Goal: Find specific page/section: Find specific page/section

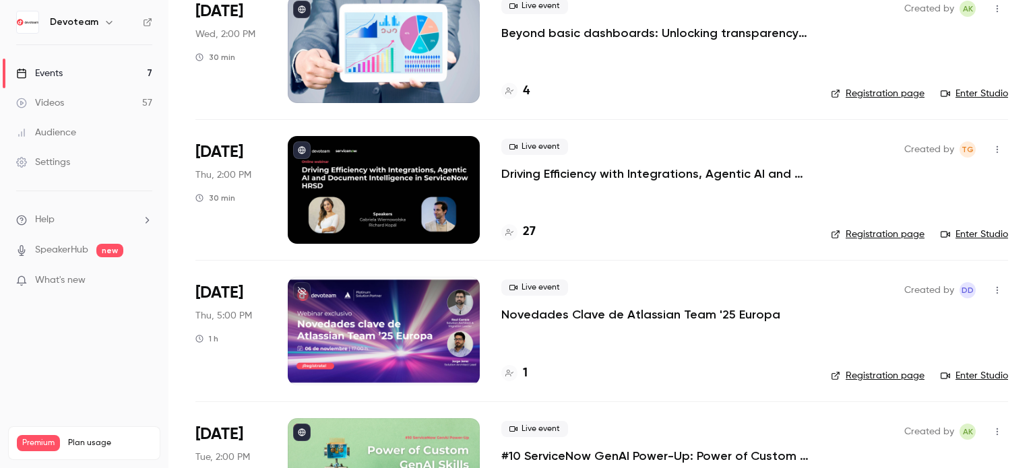
scroll to position [404, 0]
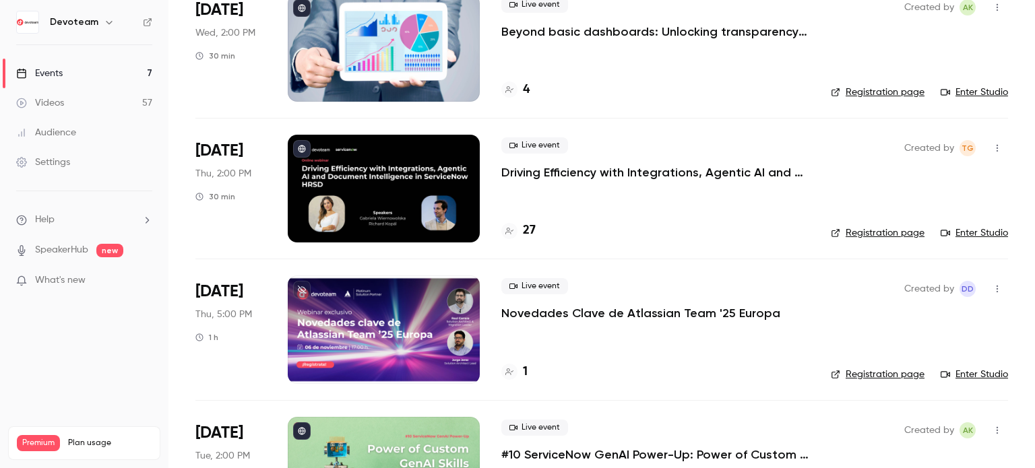
click at [404, 316] on div at bounding box center [384, 329] width 192 height 108
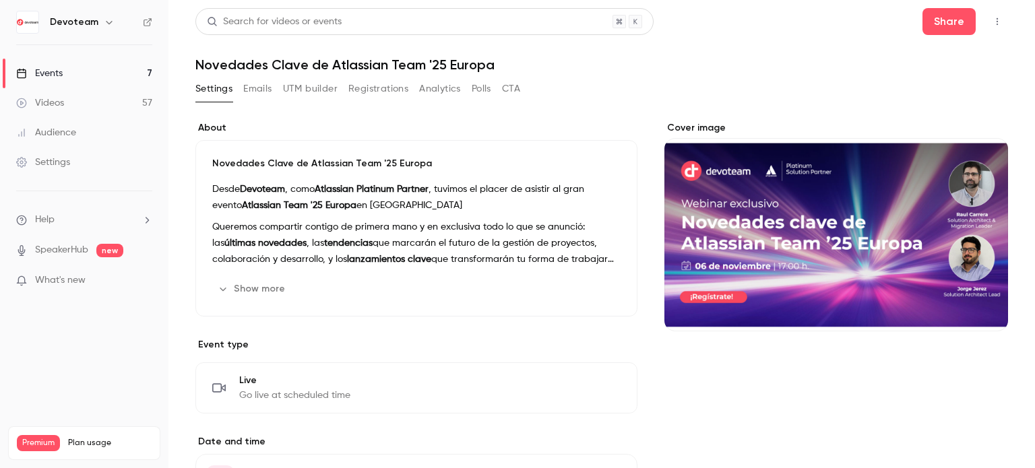
click at [267, 90] on button "Emails" at bounding box center [257, 89] width 28 height 22
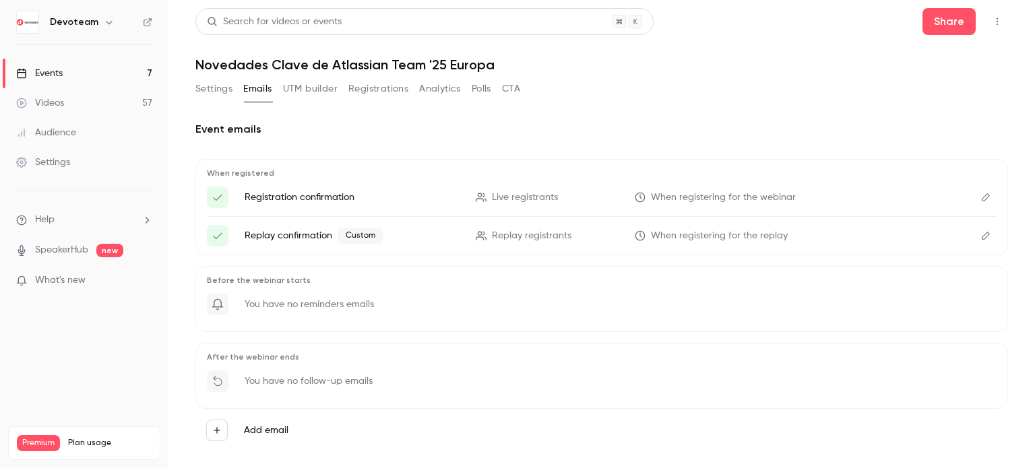
click at [306, 88] on button "UTM builder" at bounding box center [310, 89] width 55 height 22
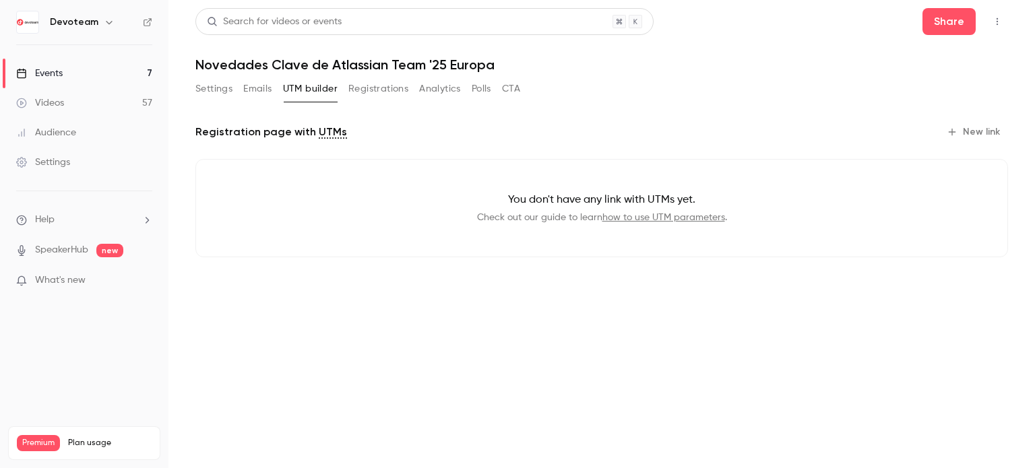
click at [371, 88] on button "Registrations" at bounding box center [378, 89] width 60 height 22
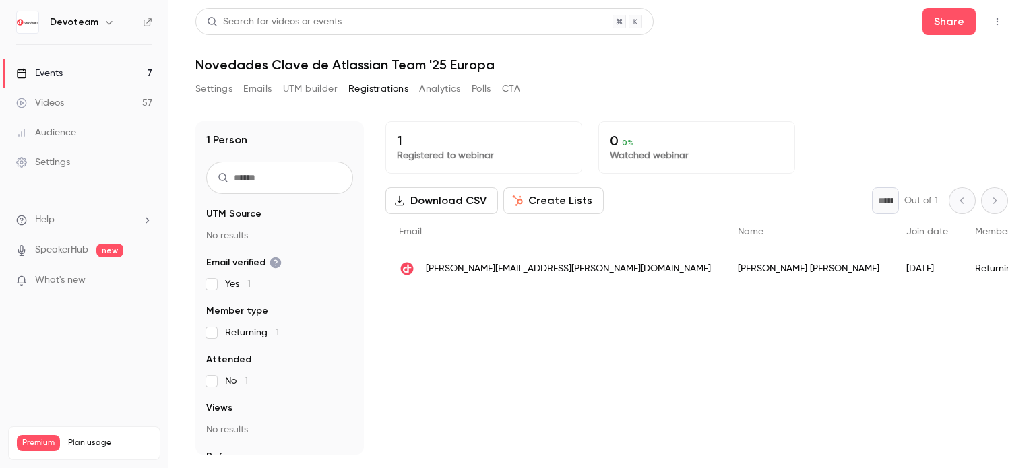
click at [961, 269] on div "Returning" at bounding box center [1003, 269] width 85 height 38
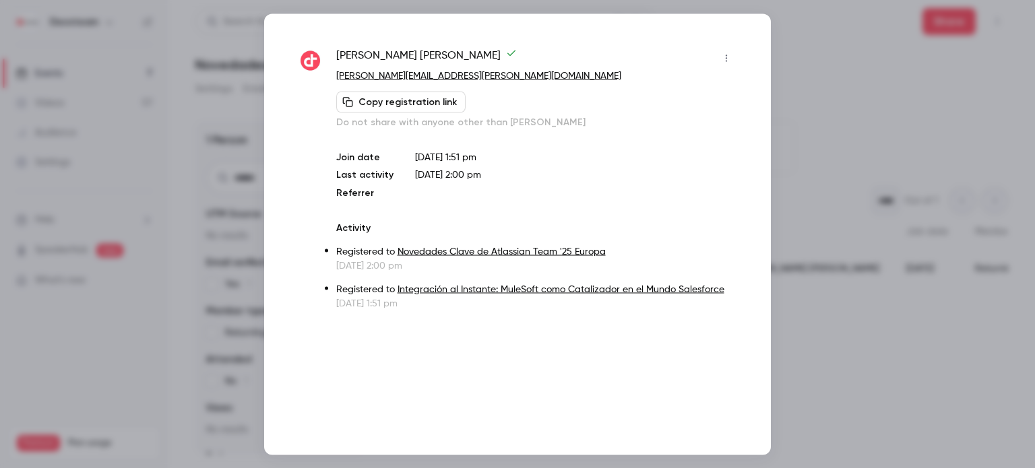
click at [833, 53] on div at bounding box center [517, 234] width 1035 height 468
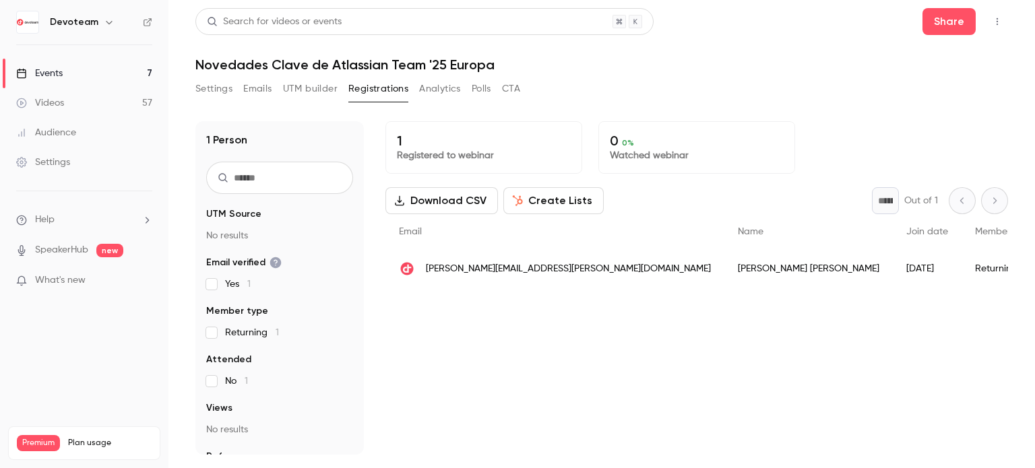
click at [447, 96] on button "Analytics" at bounding box center [440, 89] width 42 height 22
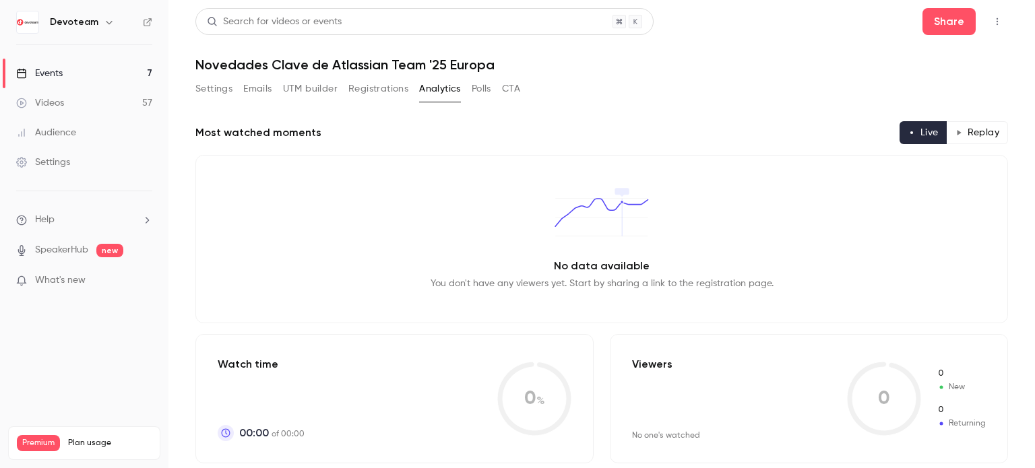
click at [476, 83] on button "Polls" at bounding box center [481, 89] width 20 height 22
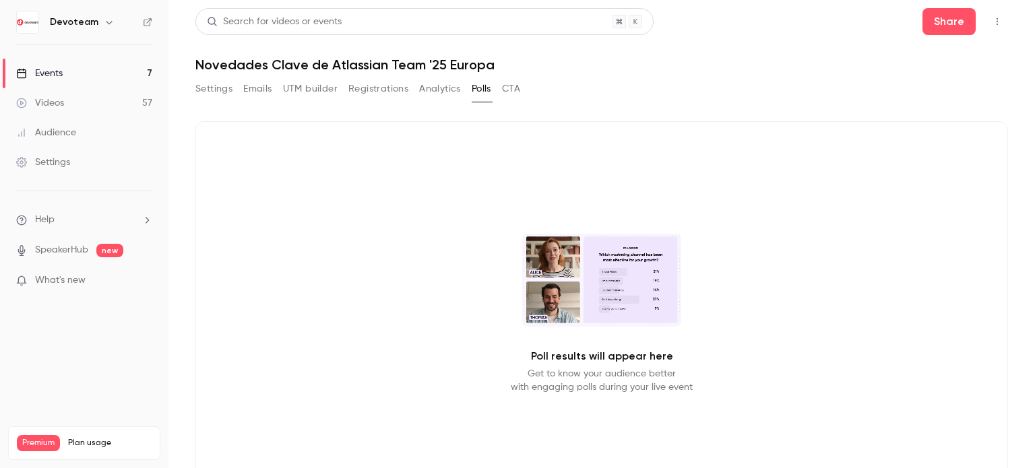
click at [499, 87] on div "Settings Emails UTM builder Registrations Analytics Polls CTA" at bounding box center [357, 89] width 325 height 22
click at [506, 87] on button "CTA" at bounding box center [511, 89] width 18 height 22
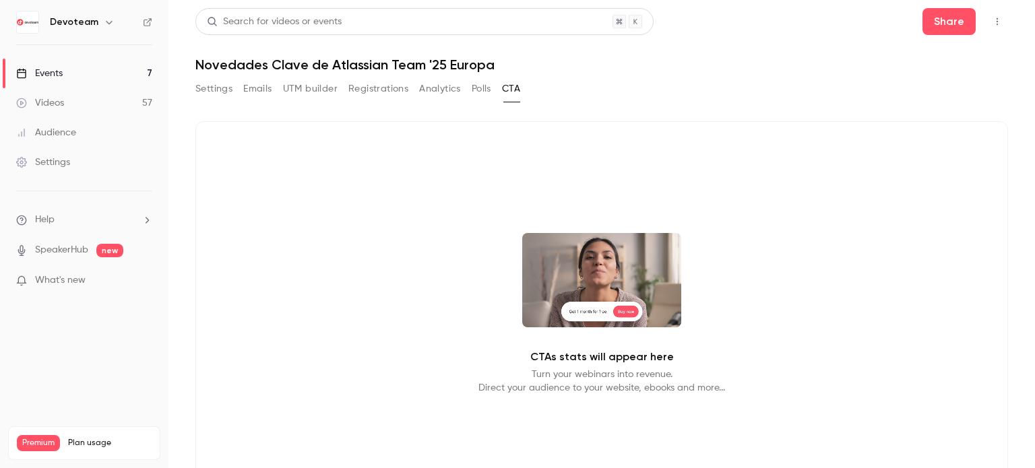
click at [223, 88] on button "Settings" at bounding box center [213, 89] width 37 height 22
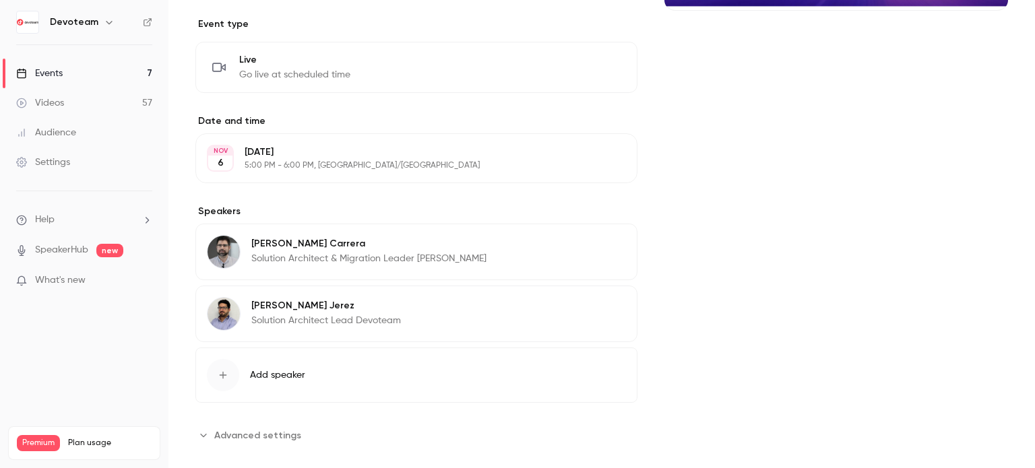
scroll to position [337, 0]
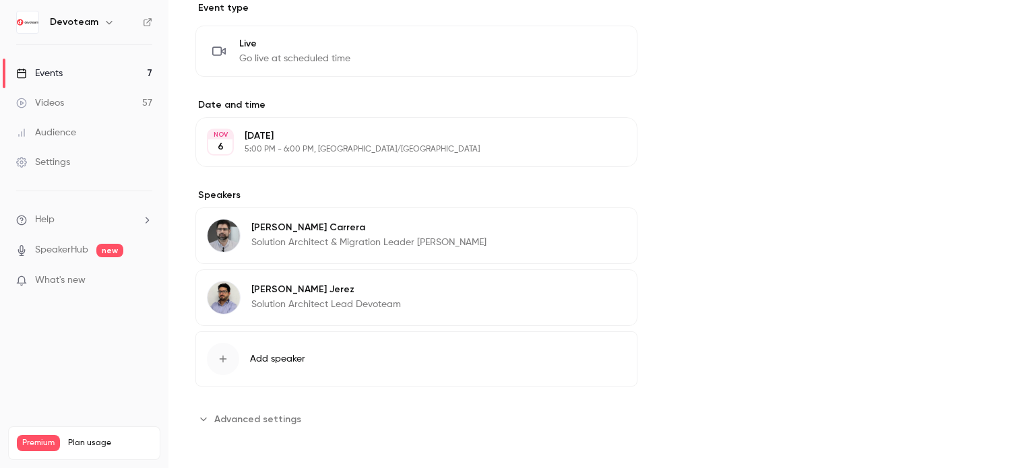
click at [265, 423] on span "Advanced settings" at bounding box center [257, 419] width 87 height 14
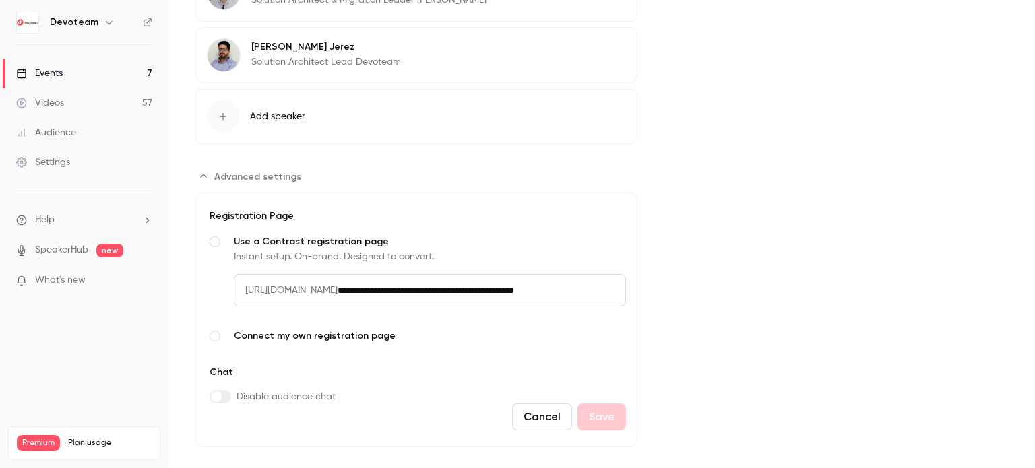
scroll to position [597, 0]
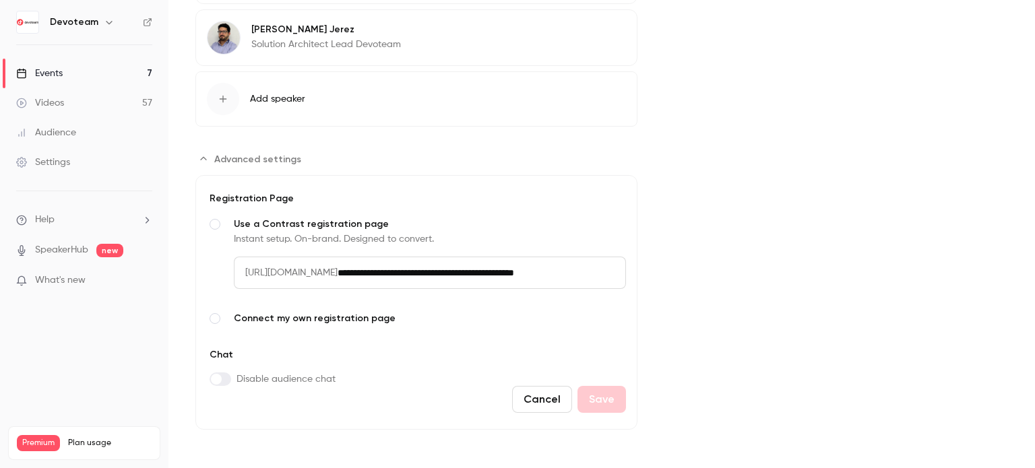
click at [506, 269] on input "**********" at bounding box center [481, 273] width 288 height 32
drag, startPoint x: 239, startPoint y: 265, endPoint x: 572, endPoint y: 271, distance: 332.8
click at [601, 270] on div "**********" at bounding box center [430, 273] width 392 height 32
click at [337, 281] on span "[URL][DOMAIN_NAME]" at bounding box center [286, 273] width 104 height 32
click at [275, 271] on span "[URL][DOMAIN_NAME]" at bounding box center [286, 273] width 104 height 32
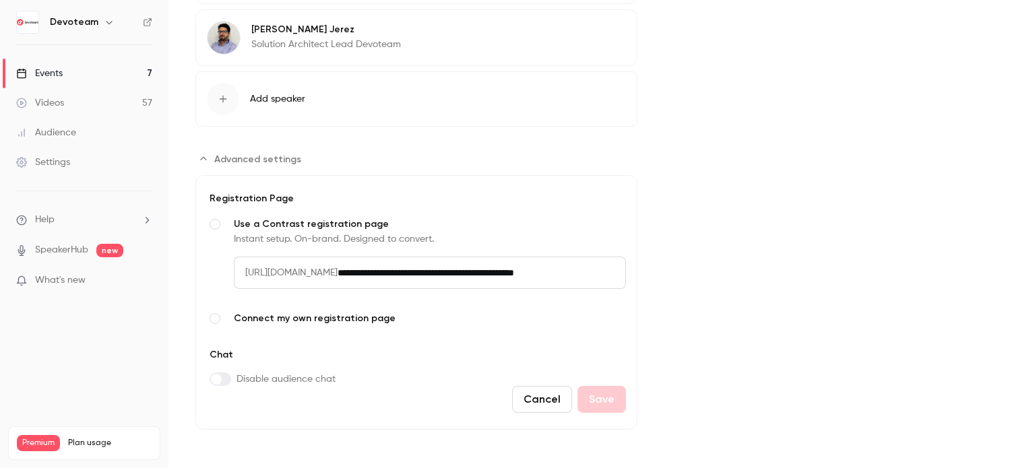
click at [261, 271] on span "[URL][DOMAIN_NAME]" at bounding box center [286, 273] width 104 height 32
click at [247, 271] on span "[URL][DOMAIN_NAME]" at bounding box center [286, 273] width 104 height 32
drag, startPoint x: 247, startPoint y: 265, endPoint x: 609, endPoint y: 271, distance: 361.7
click at [609, 271] on div "**********" at bounding box center [430, 273] width 392 height 32
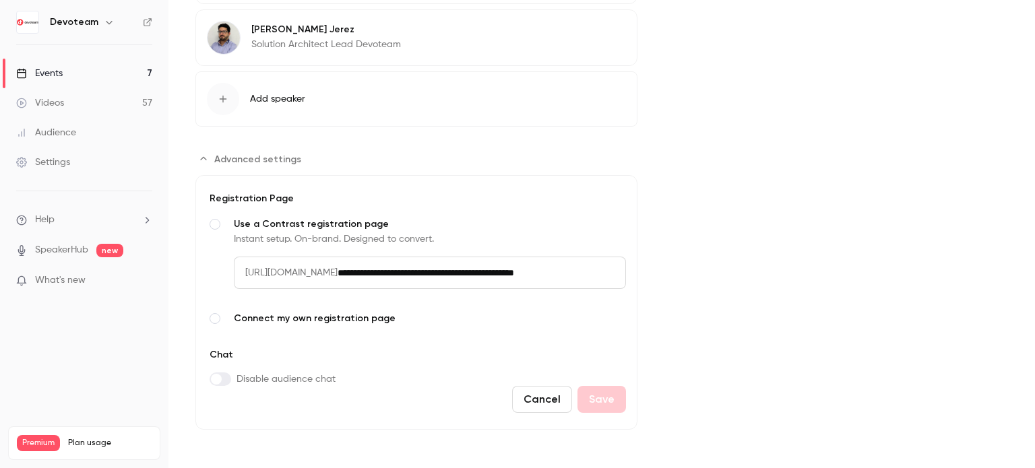
scroll to position [0, 67]
drag, startPoint x: 593, startPoint y: 269, endPoint x: 641, endPoint y: 271, distance: 48.6
click at [546, 268] on input "**********" at bounding box center [441, 273] width 209 height 32
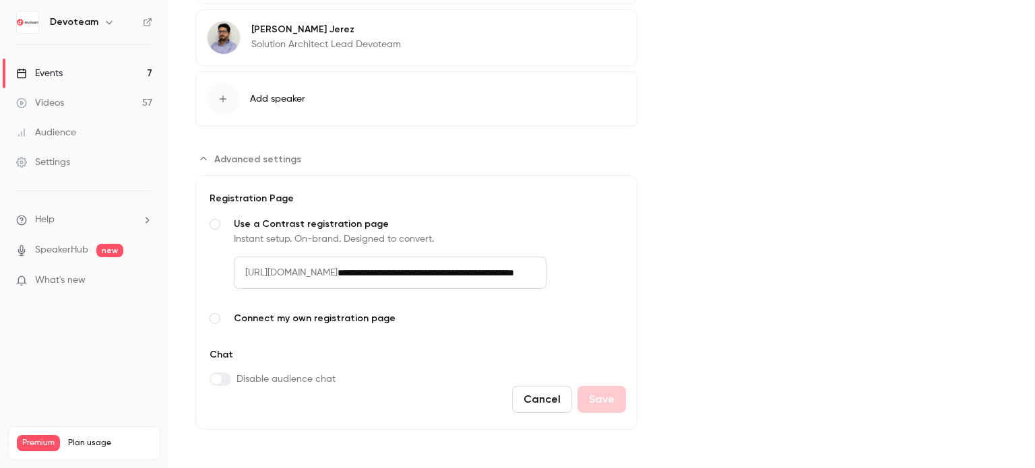
drag, startPoint x: 609, startPoint y: 269, endPoint x: 251, endPoint y: 271, distance: 358.3
click at [251, 271] on div "**********" at bounding box center [430, 273] width 392 height 32
click at [68, 67] on link "Events 7" at bounding box center [84, 74] width 168 height 30
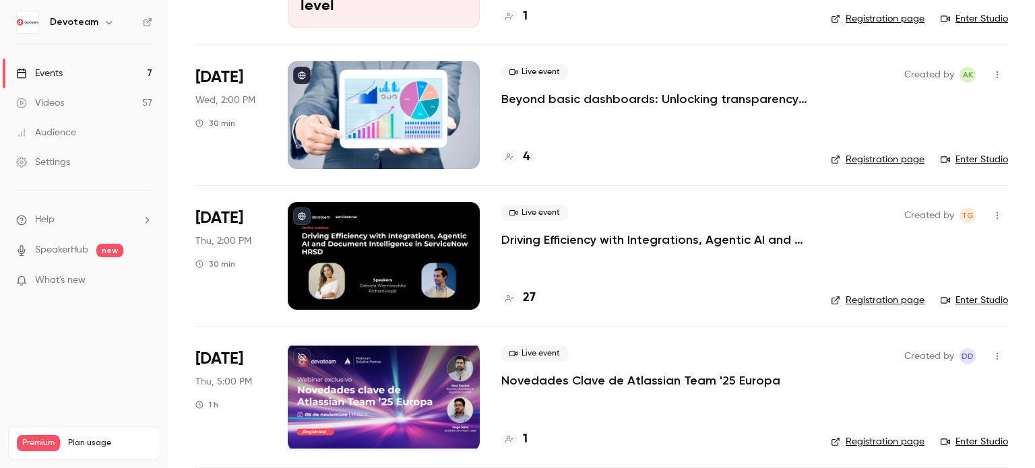
click at [415, 403] on div at bounding box center [384, 397] width 192 height 108
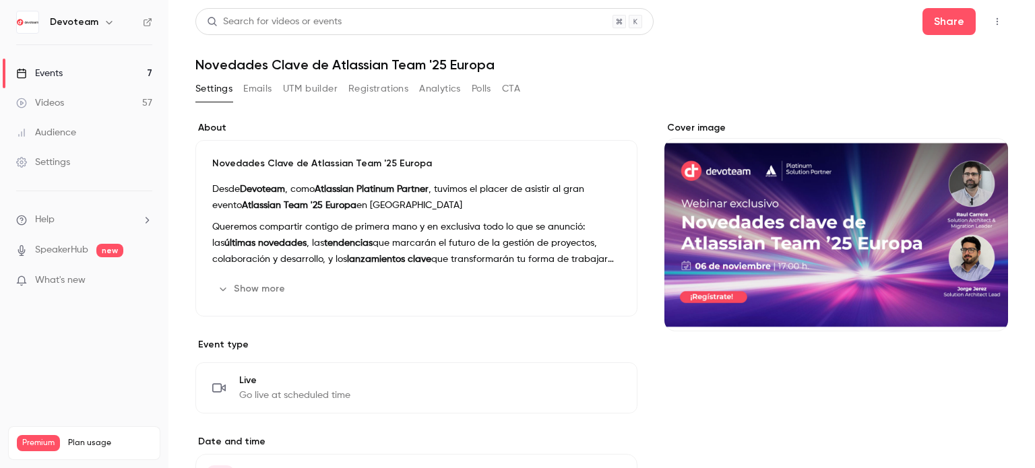
click at [504, 88] on button "CTA" at bounding box center [511, 89] width 18 height 22
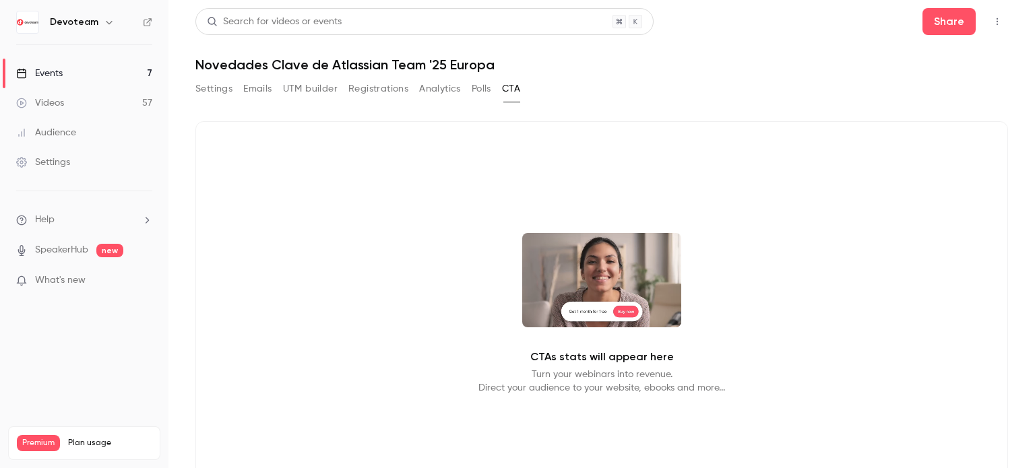
click at [208, 90] on button "Settings" at bounding box center [213, 89] width 37 height 22
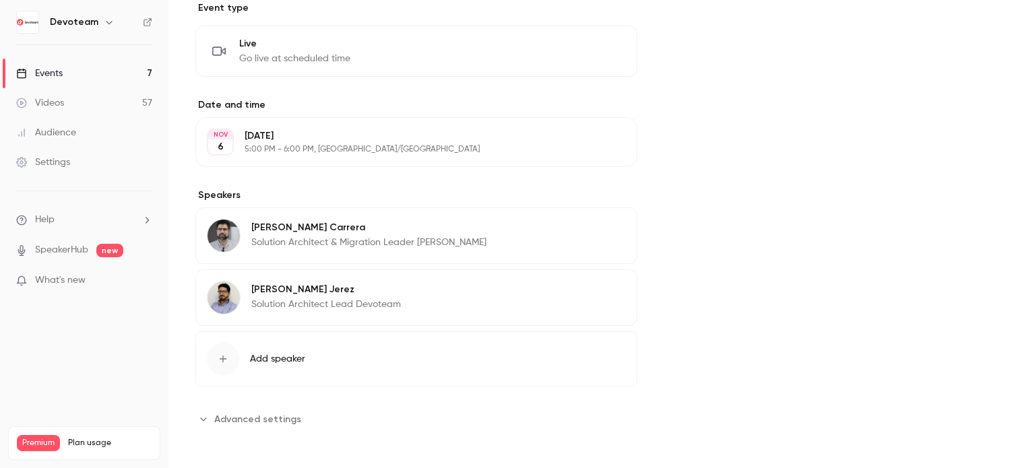
scroll to position [337, 0]
click at [267, 419] on span "Advanced settings" at bounding box center [257, 419] width 87 height 14
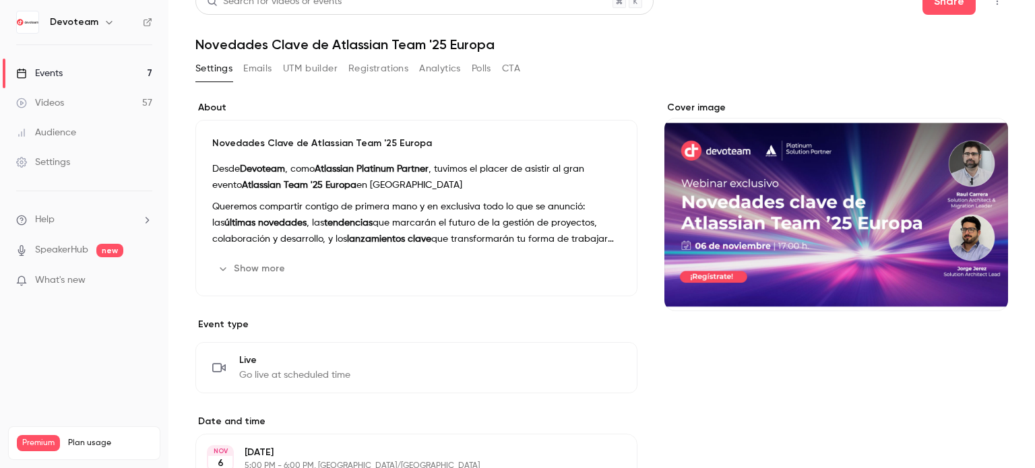
scroll to position [0, 0]
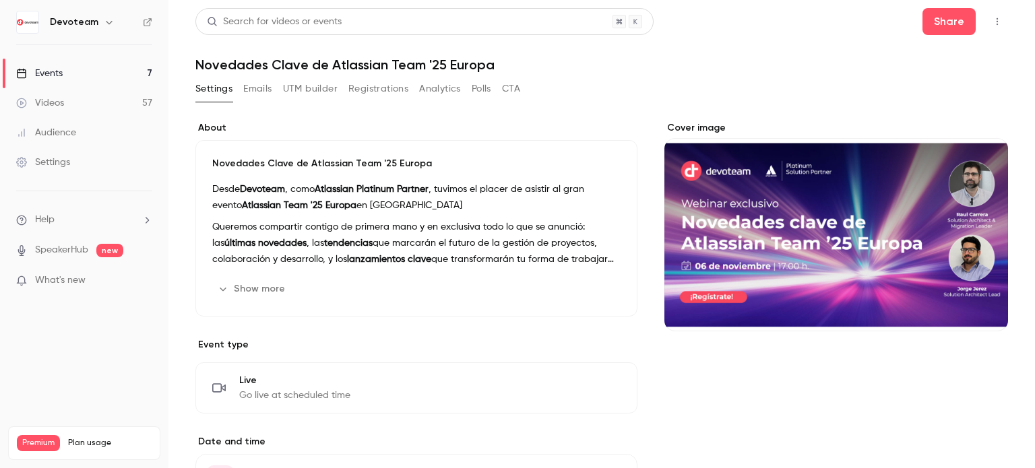
click at [255, 89] on button "Emails" at bounding box center [257, 89] width 28 height 22
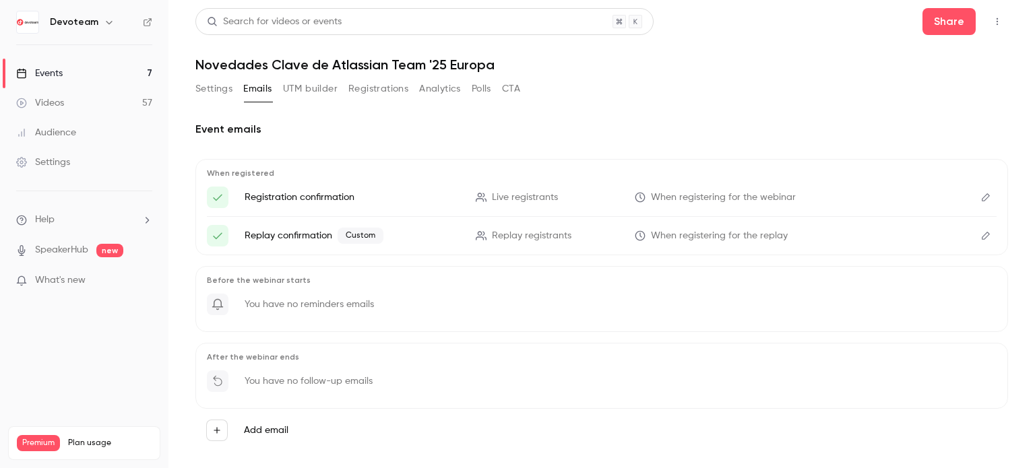
click at [302, 90] on button "UTM builder" at bounding box center [310, 89] width 55 height 22
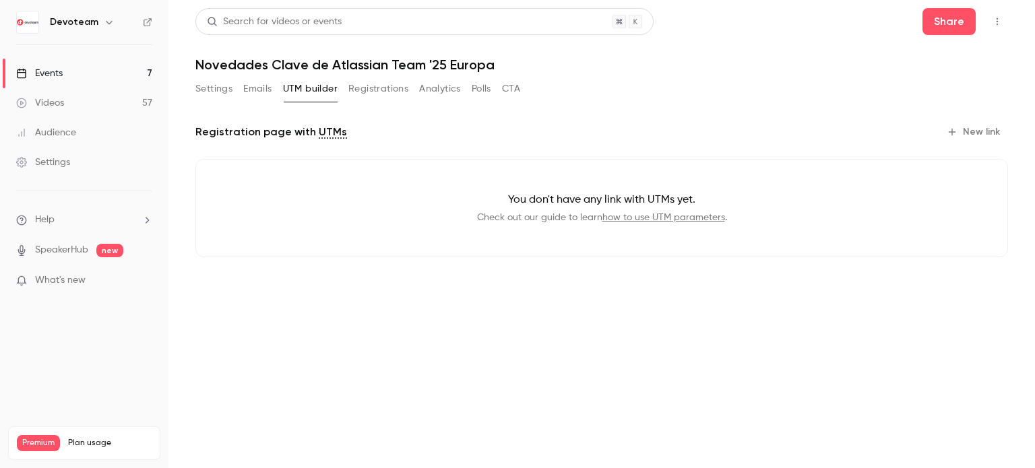
click at [359, 90] on button "Registrations" at bounding box center [378, 89] width 60 height 22
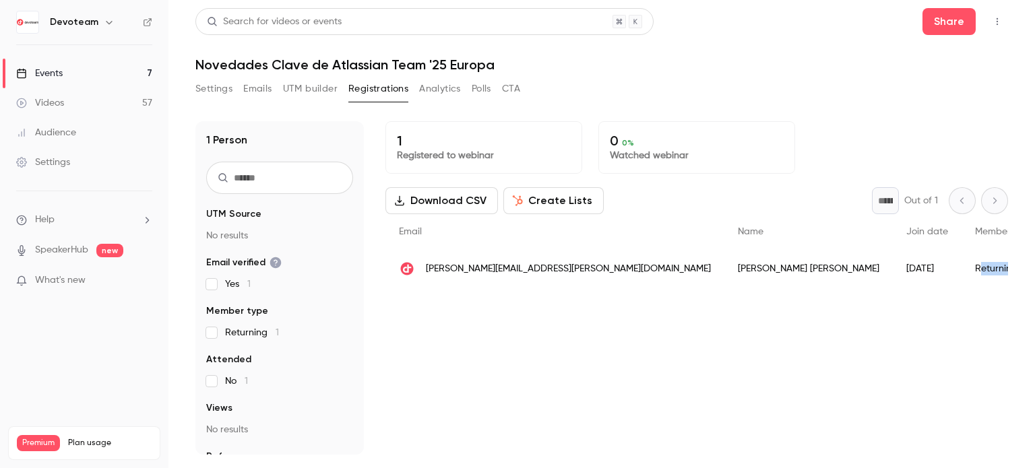
drag, startPoint x: 822, startPoint y: 269, endPoint x: 776, endPoint y: 272, distance: 46.6
click at [961, 272] on div "Returning" at bounding box center [1003, 269] width 85 height 38
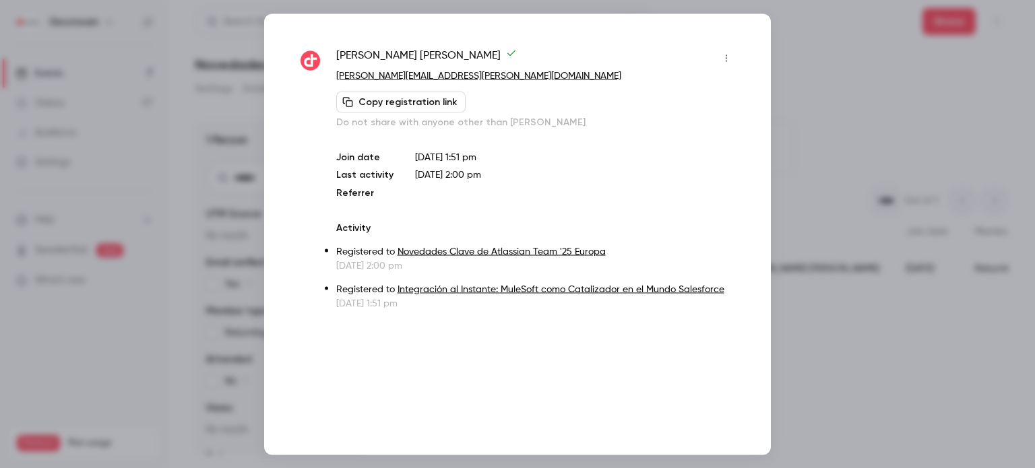
click at [795, 403] on div at bounding box center [517, 234] width 1035 height 468
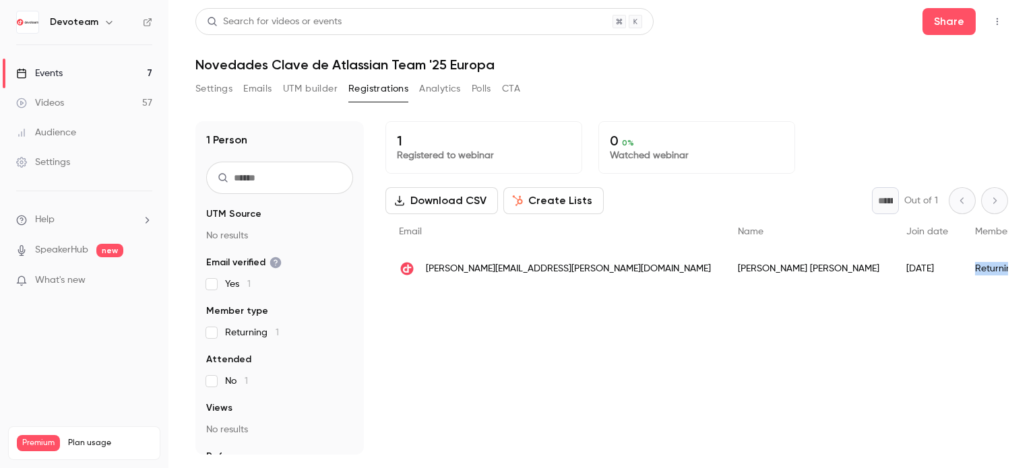
drag, startPoint x: 816, startPoint y: 269, endPoint x: 771, endPoint y: 271, distance: 45.8
click at [961, 271] on div "Returning" at bounding box center [1003, 269] width 85 height 38
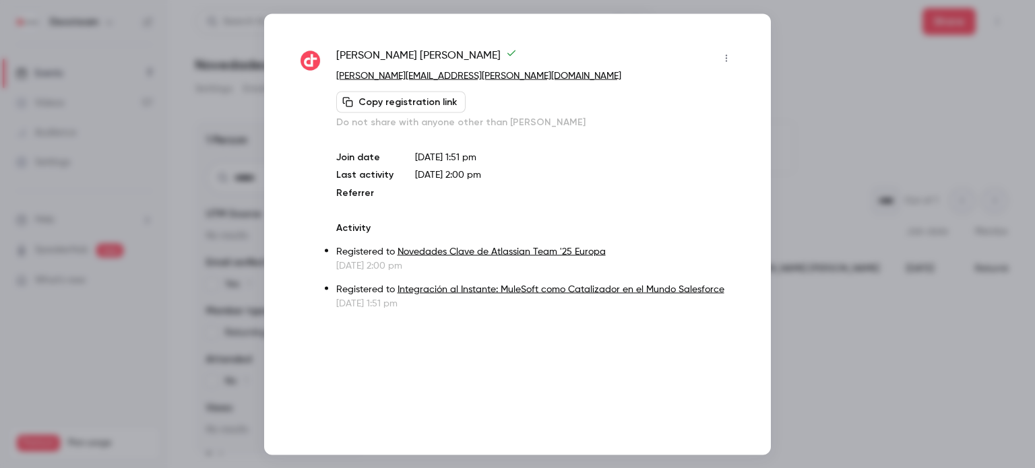
click at [836, 48] on div at bounding box center [517, 234] width 1035 height 468
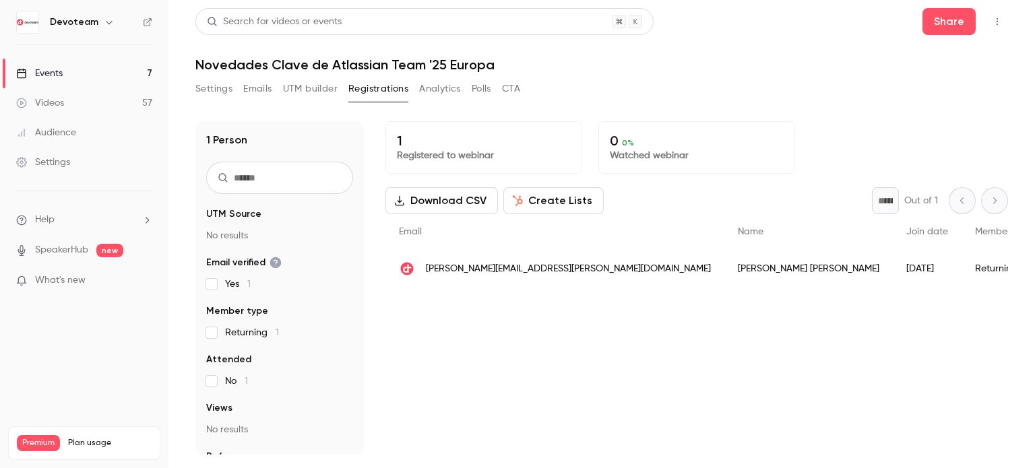
drag, startPoint x: 877, startPoint y: 266, endPoint x: 853, endPoint y: 269, distance: 23.7
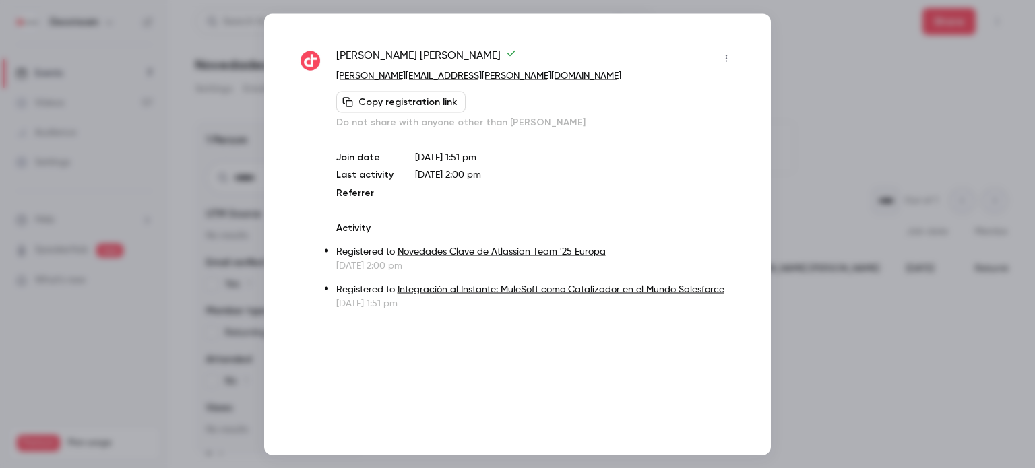
click at [841, 53] on div at bounding box center [517, 234] width 1035 height 468
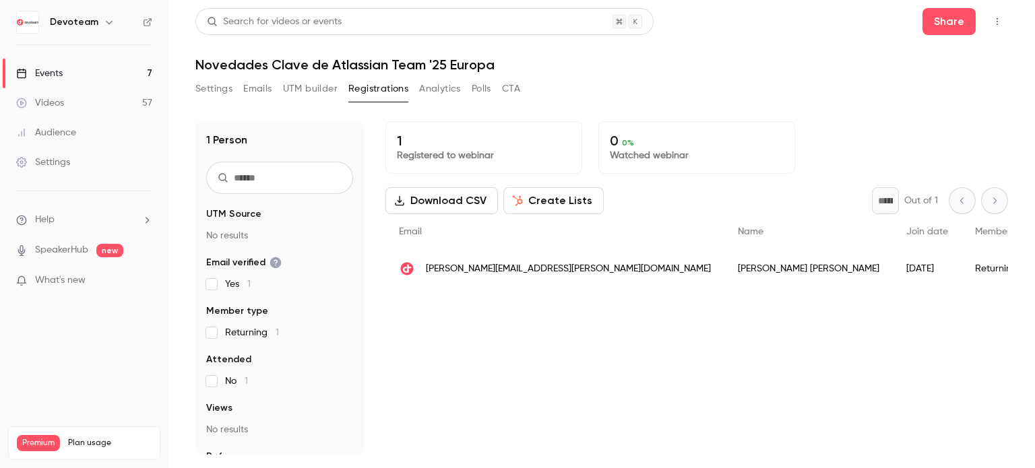
click at [961, 267] on div "Returning" at bounding box center [1003, 269] width 85 height 38
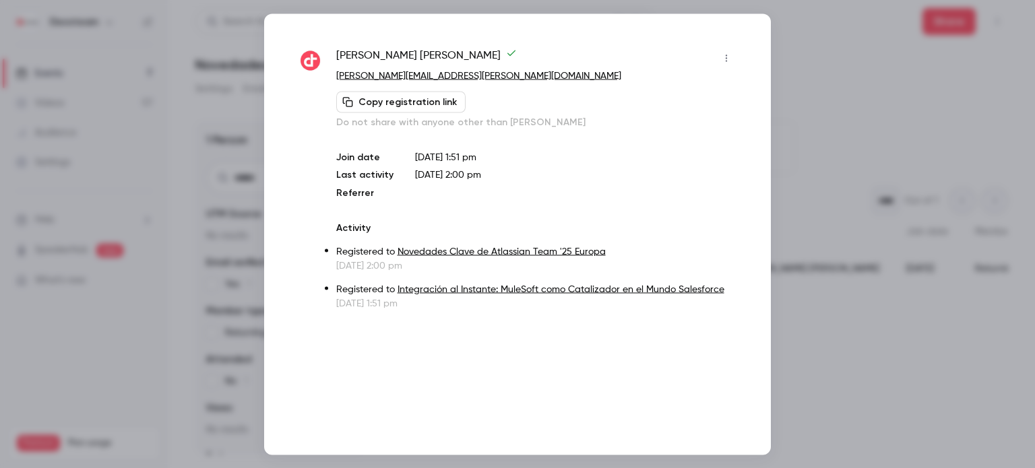
click at [832, 47] on div at bounding box center [517, 234] width 1035 height 468
